Goal: Task Accomplishment & Management: Manage account settings

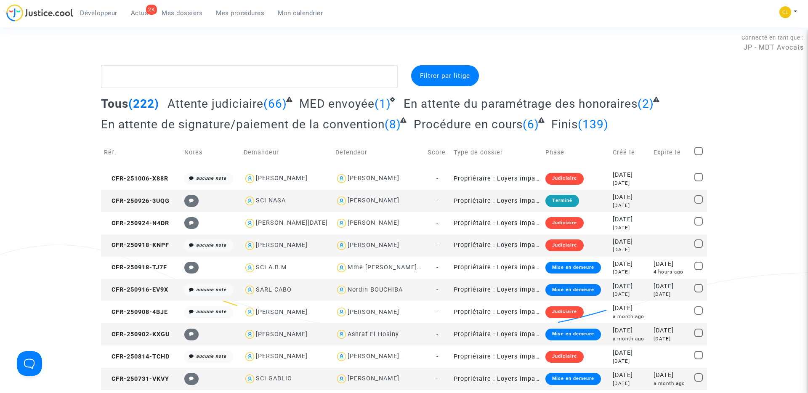
scroll to position [3, 0]
click at [784, 14] on img at bounding box center [785, 12] width 12 height 12
click at [752, 39] on link "Changer de compte" at bounding box center [754, 43] width 85 height 13
